Goal: Find specific page/section: Find specific page/section

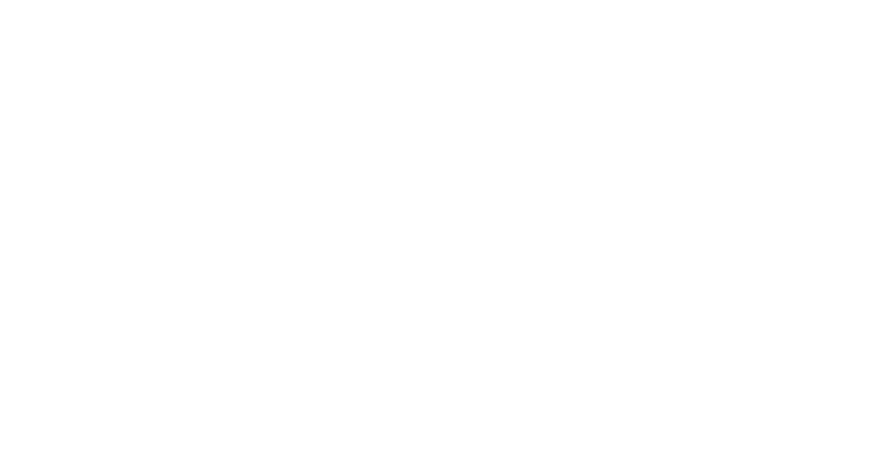
select select "es"
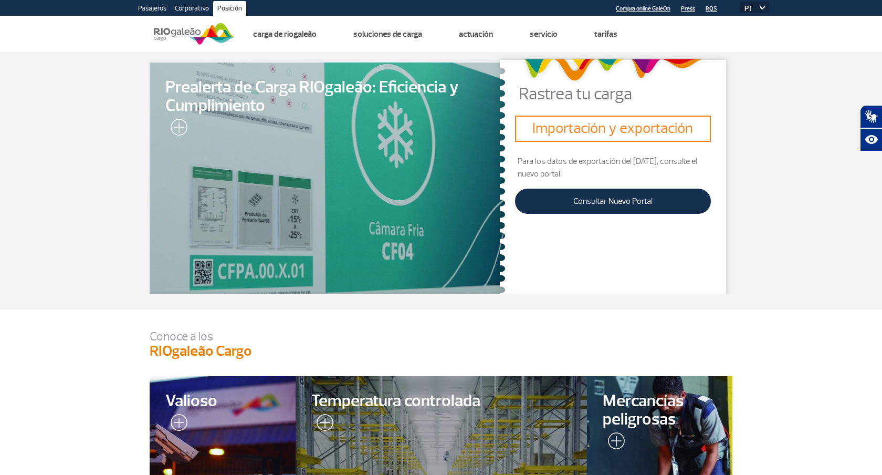
click at [594, 133] on font "Importación y exportación" at bounding box center [612, 128] width 161 height 19
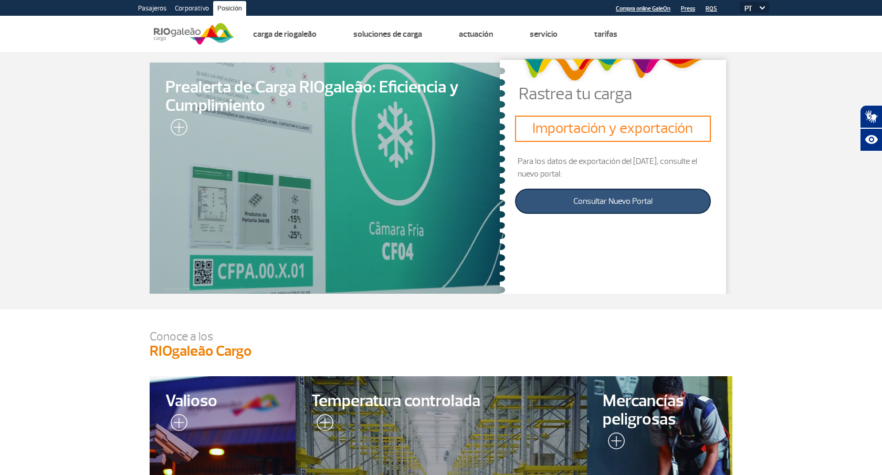
click at [586, 204] on font "Consultar Nuevo Portal" at bounding box center [612, 201] width 79 height 10
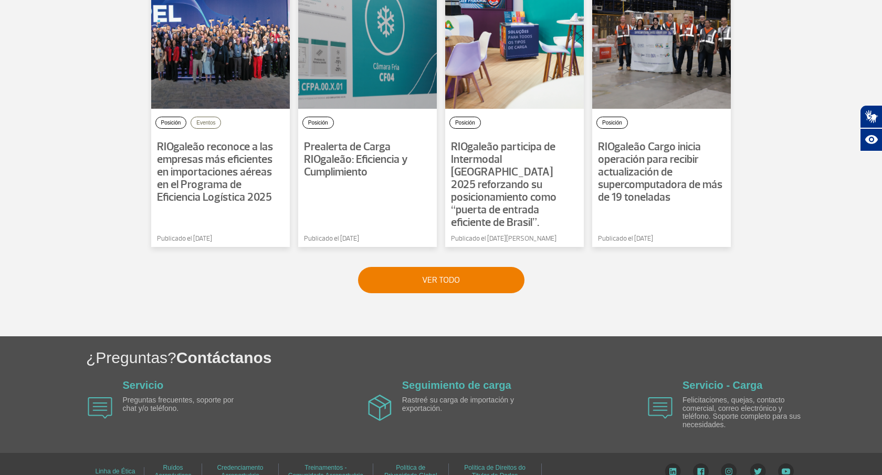
scroll to position [803, 0]
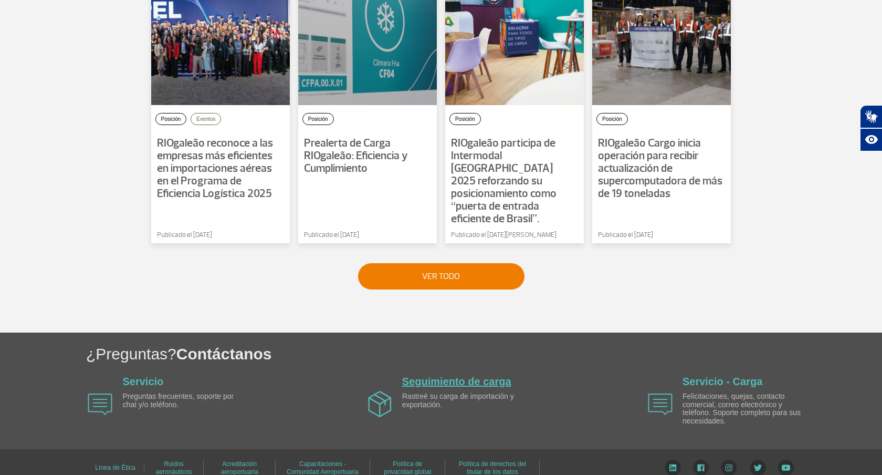
click at [444, 375] on font "Seguimiento de carga" at bounding box center [456, 381] width 109 height 12
